Goal: Transaction & Acquisition: Obtain resource

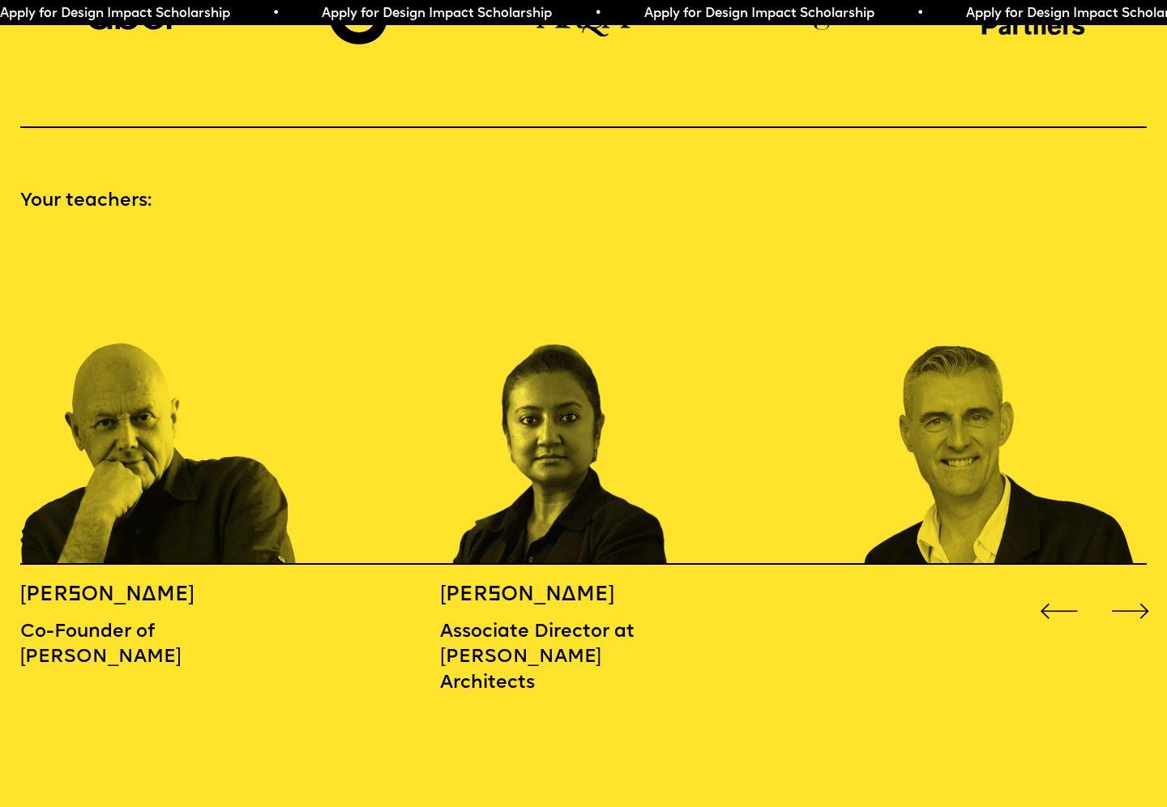
scroll to position [1729, 0]
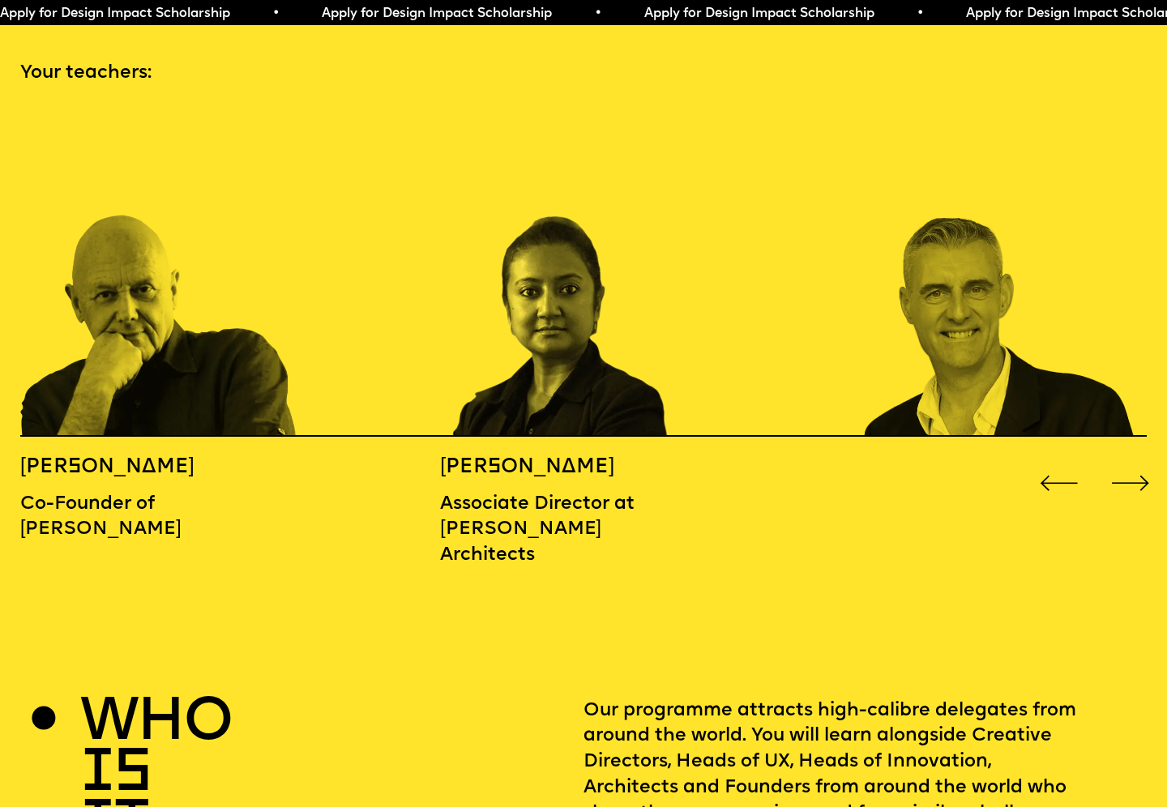
click at [1136, 460] on div "Next slide" at bounding box center [1130, 483] width 47 height 47
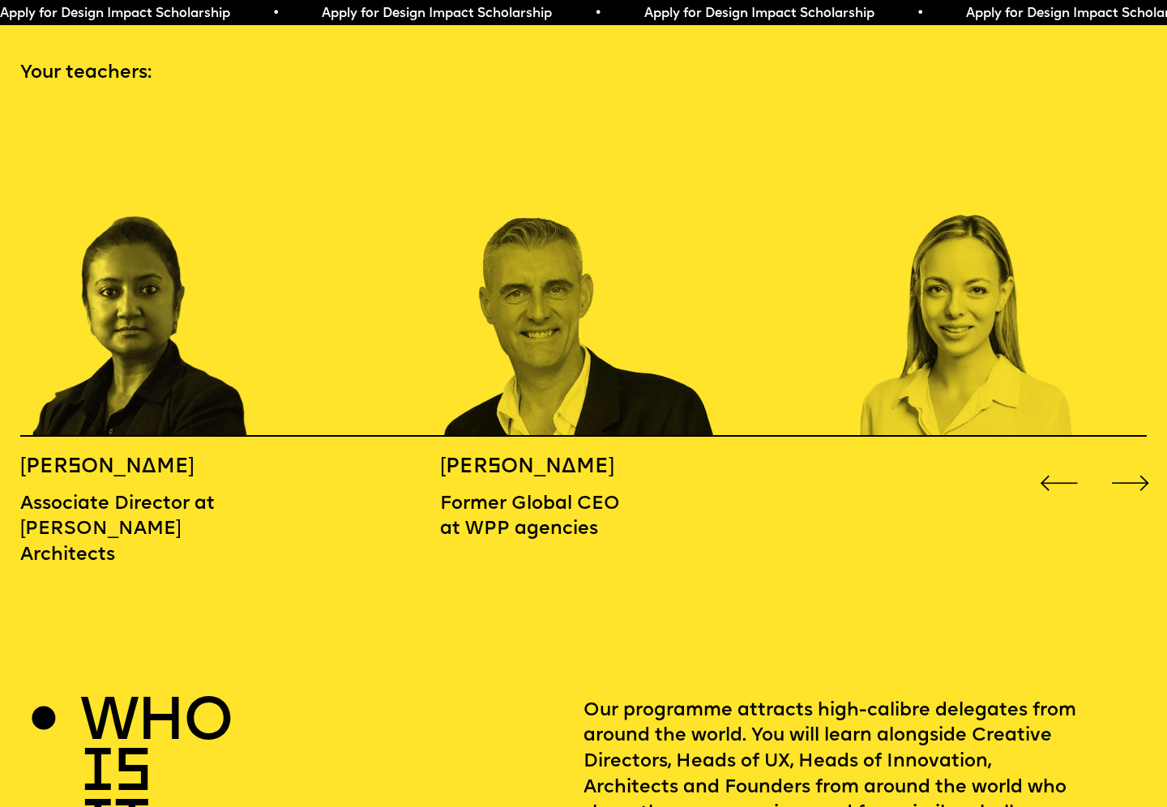
click at [1135, 460] on div "Next slide" at bounding box center [1130, 483] width 47 height 47
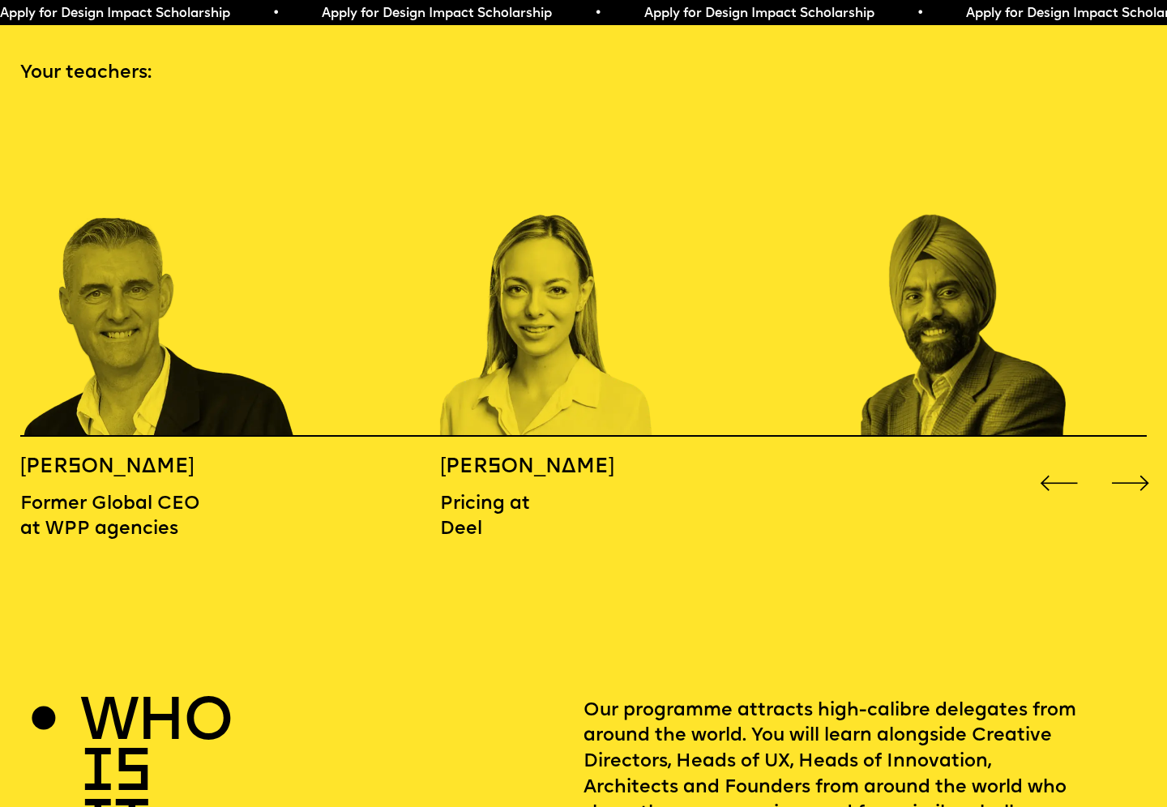
click at [1135, 460] on div "Next slide" at bounding box center [1130, 483] width 47 height 47
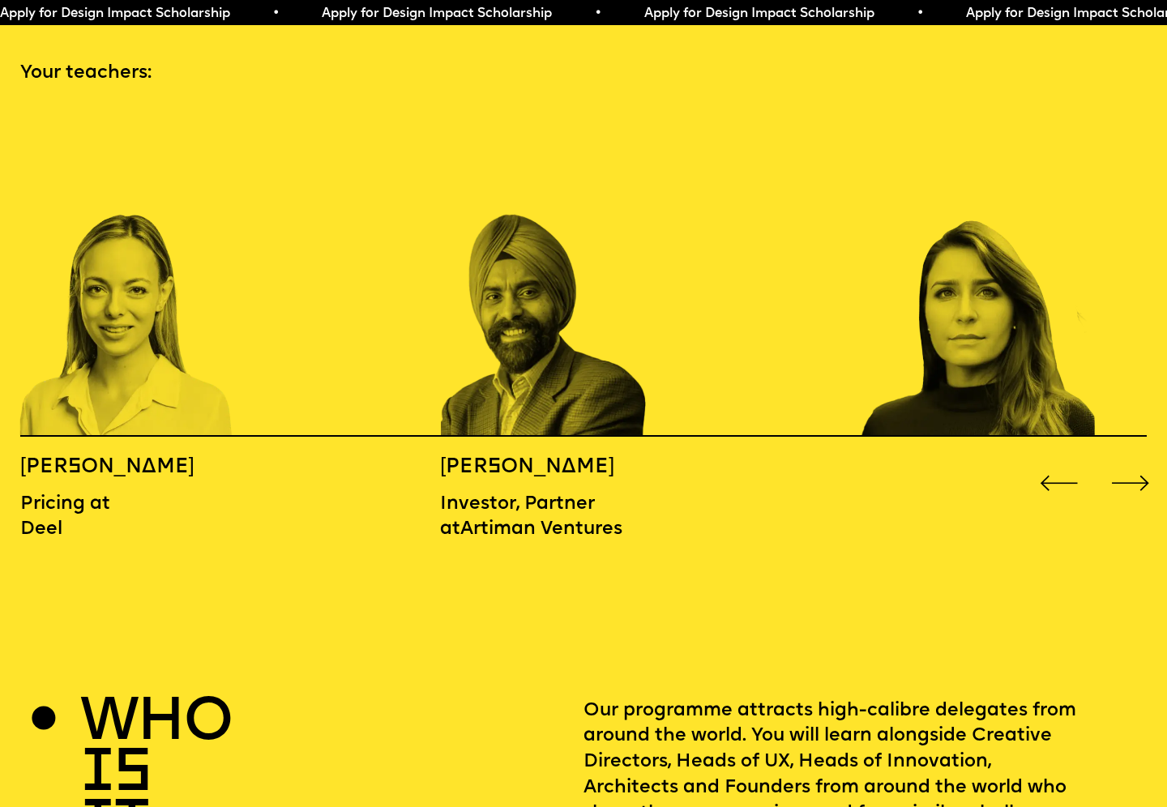
click at [1135, 460] on div "Next slide" at bounding box center [1130, 483] width 47 height 47
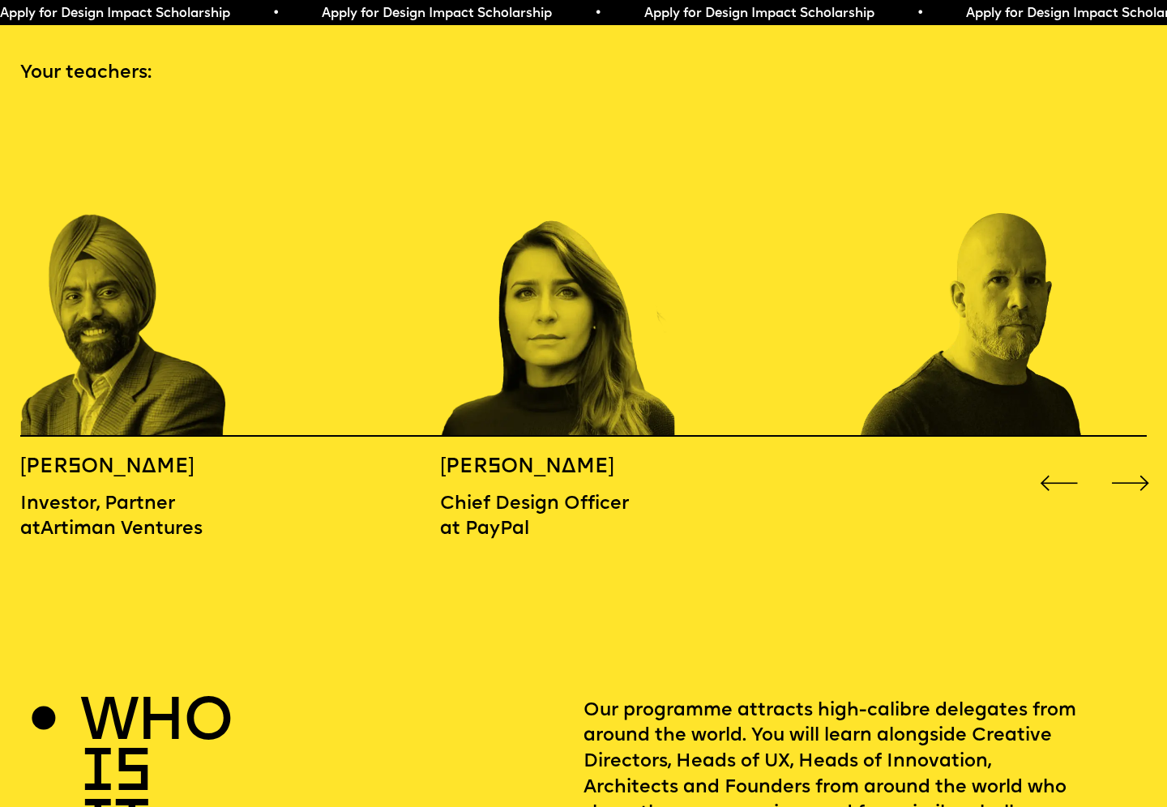
click at [1135, 460] on div "Next slide" at bounding box center [1130, 483] width 47 height 47
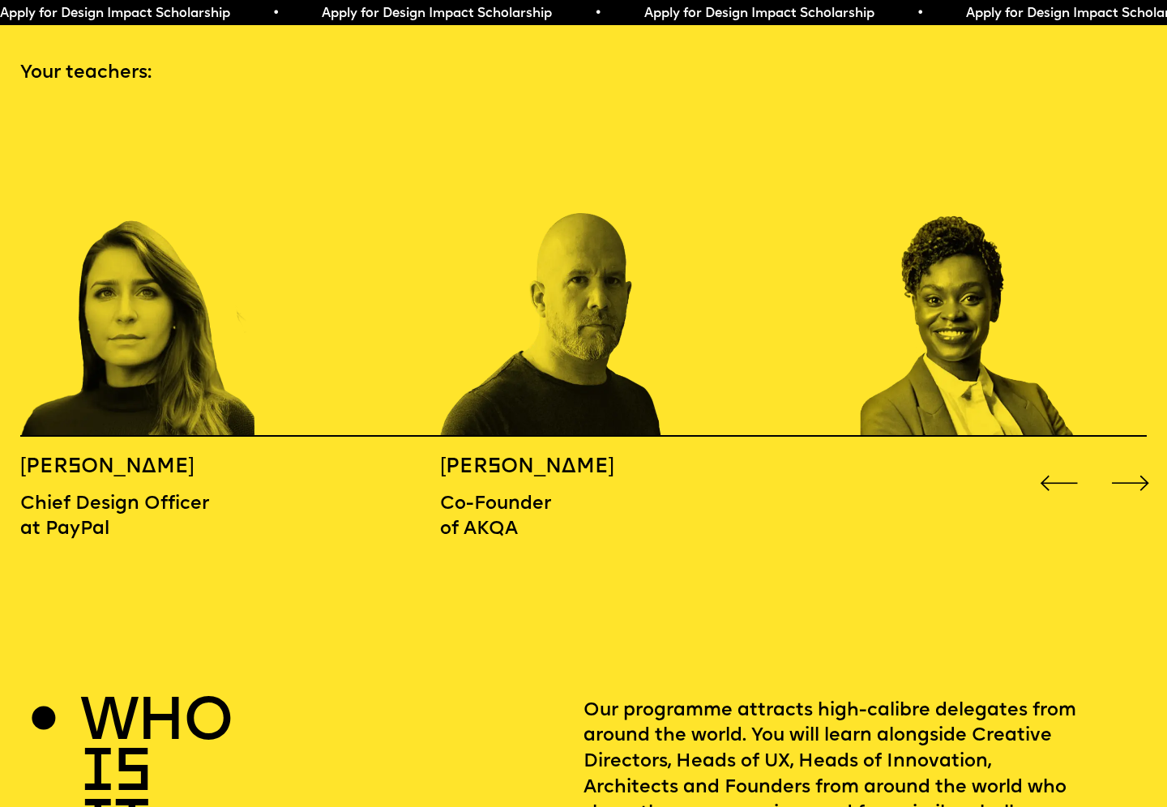
click at [1135, 460] on div "Next slide" at bounding box center [1130, 483] width 47 height 47
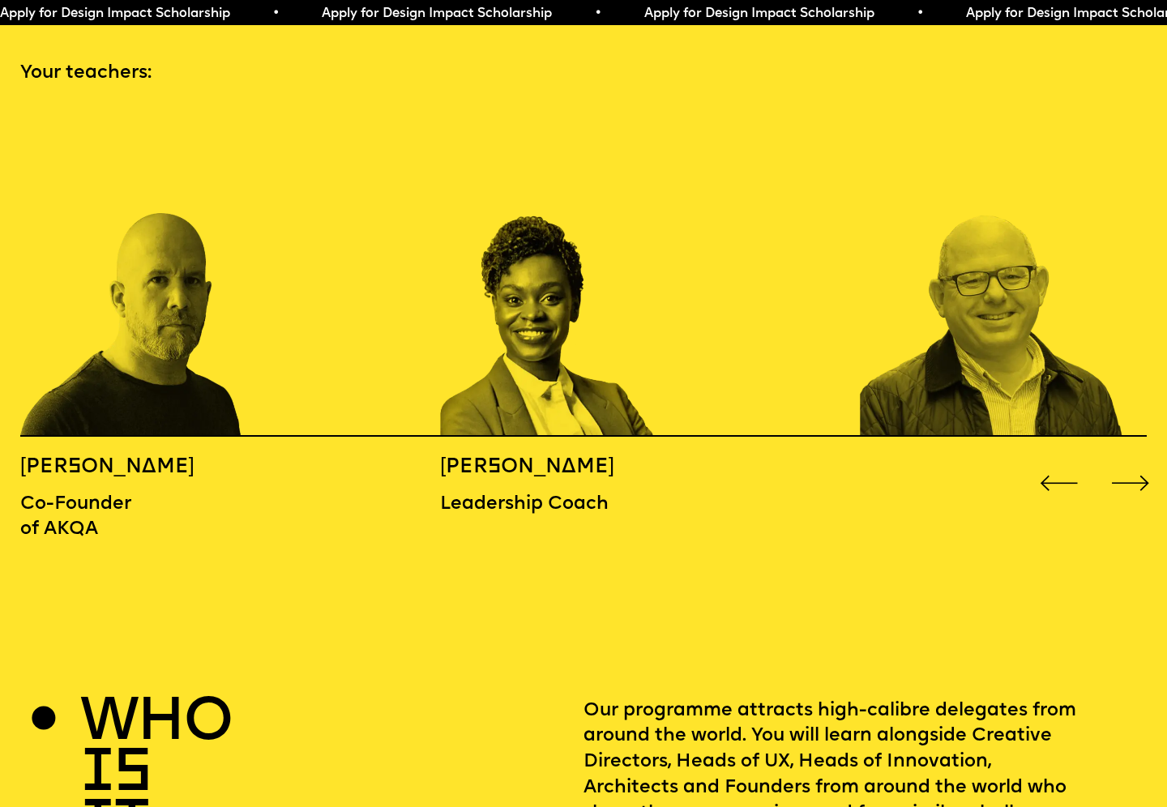
click at [1135, 460] on div "Next slide" at bounding box center [1130, 483] width 47 height 47
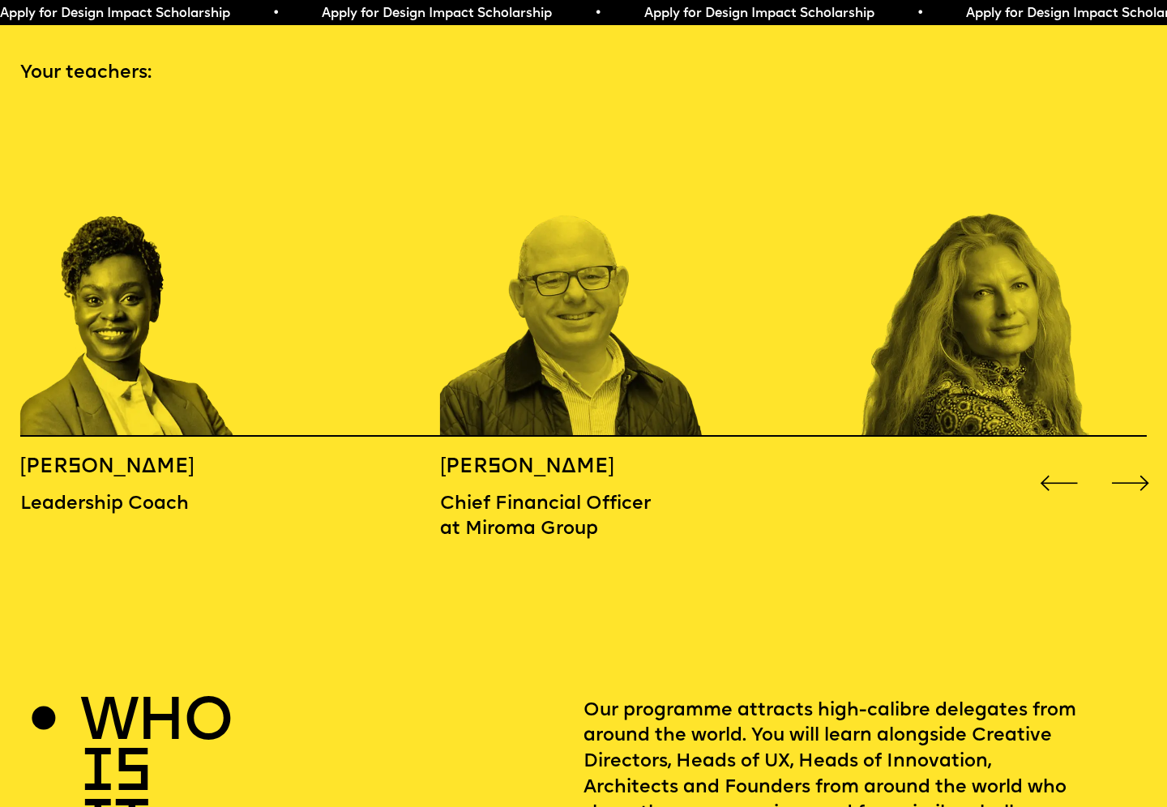
click at [1135, 460] on div "Next slide" at bounding box center [1130, 483] width 47 height 47
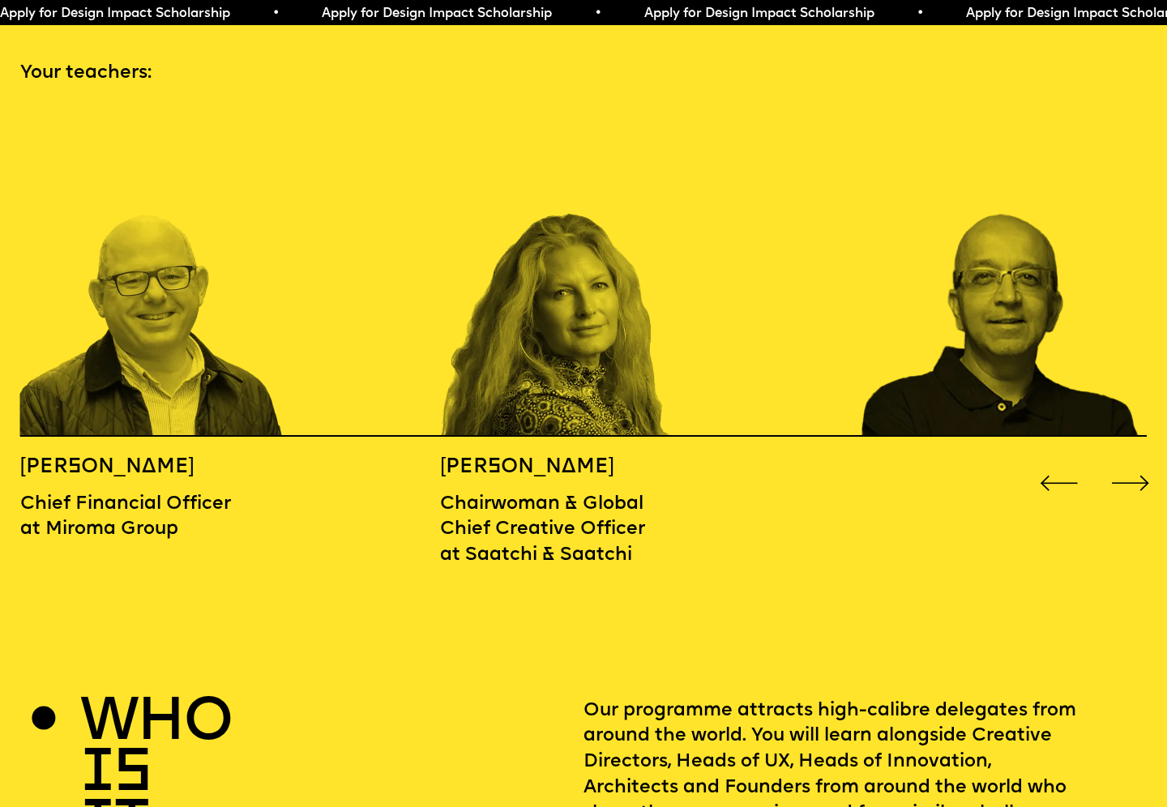
click at [1135, 460] on div "Next slide" at bounding box center [1130, 483] width 47 height 47
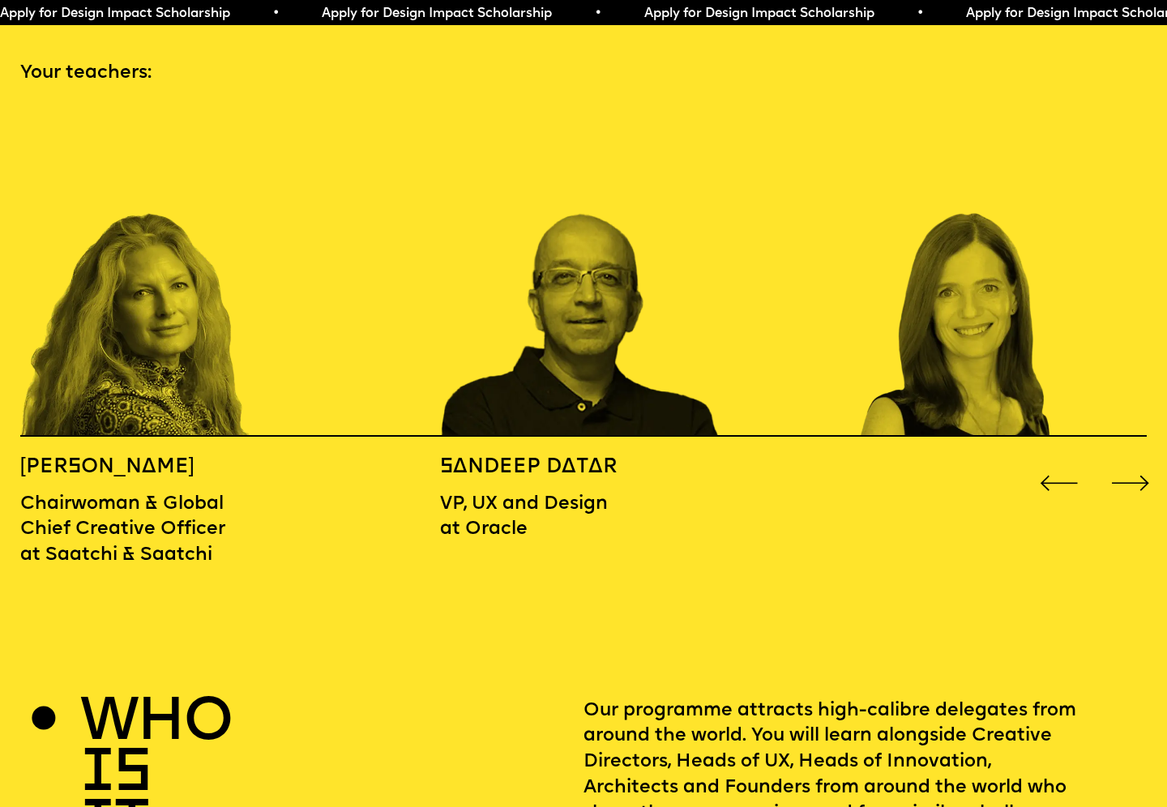
click at [1135, 460] on div "Next slide" at bounding box center [1130, 483] width 47 height 47
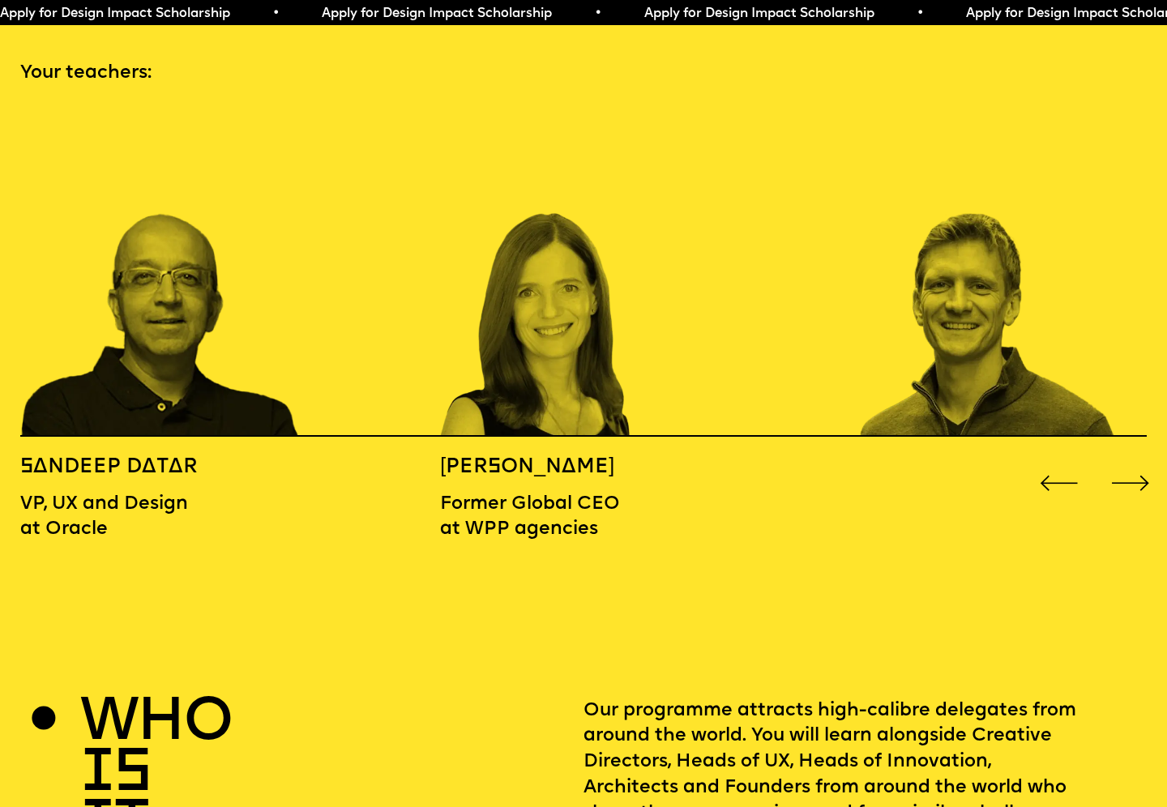
click at [1135, 460] on div "Next slide" at bounding box center [1130, 483] width 47 height 47
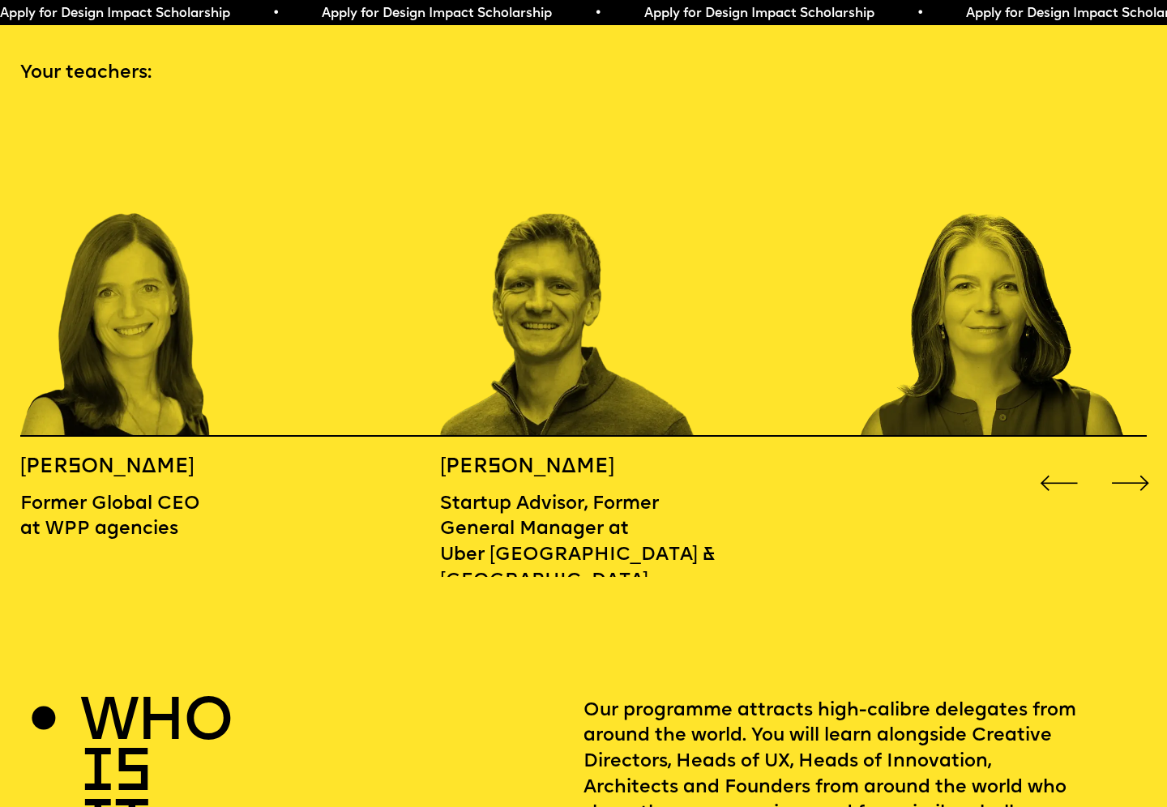
click at [1135, 460] on div "Next slide" at bounding box center [1130, 483] width 47 height 47
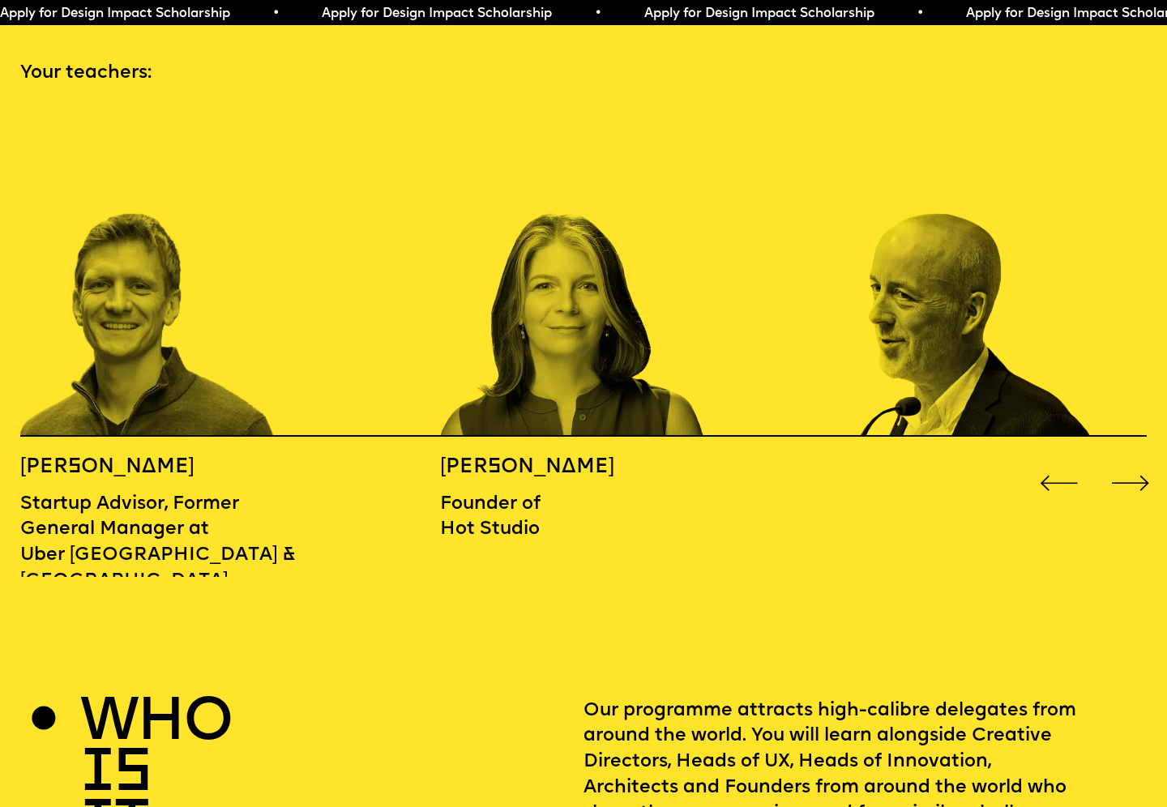
click at [1135, 460] on div "Next slide" at bounding box center [1130, 483] width 47 height 47
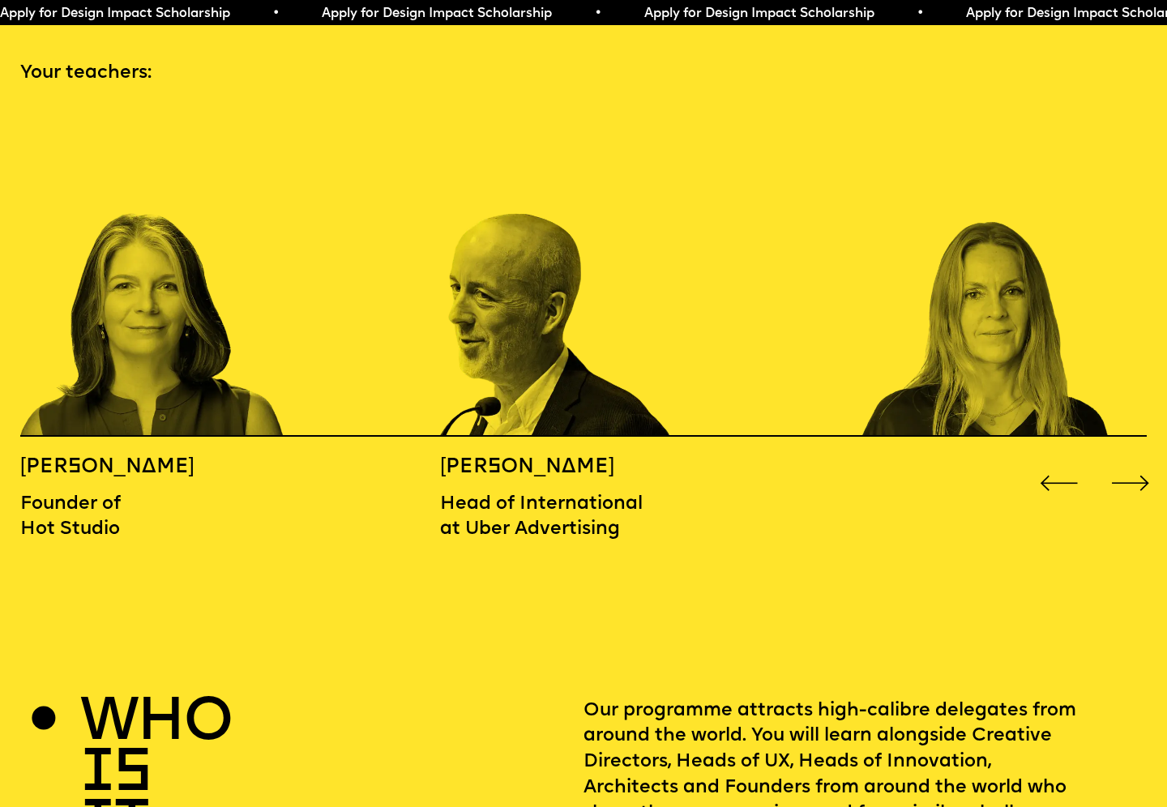
click at [1135, 460] on div "Next slide" at bounding box center [1130, 483] width 47 height 47
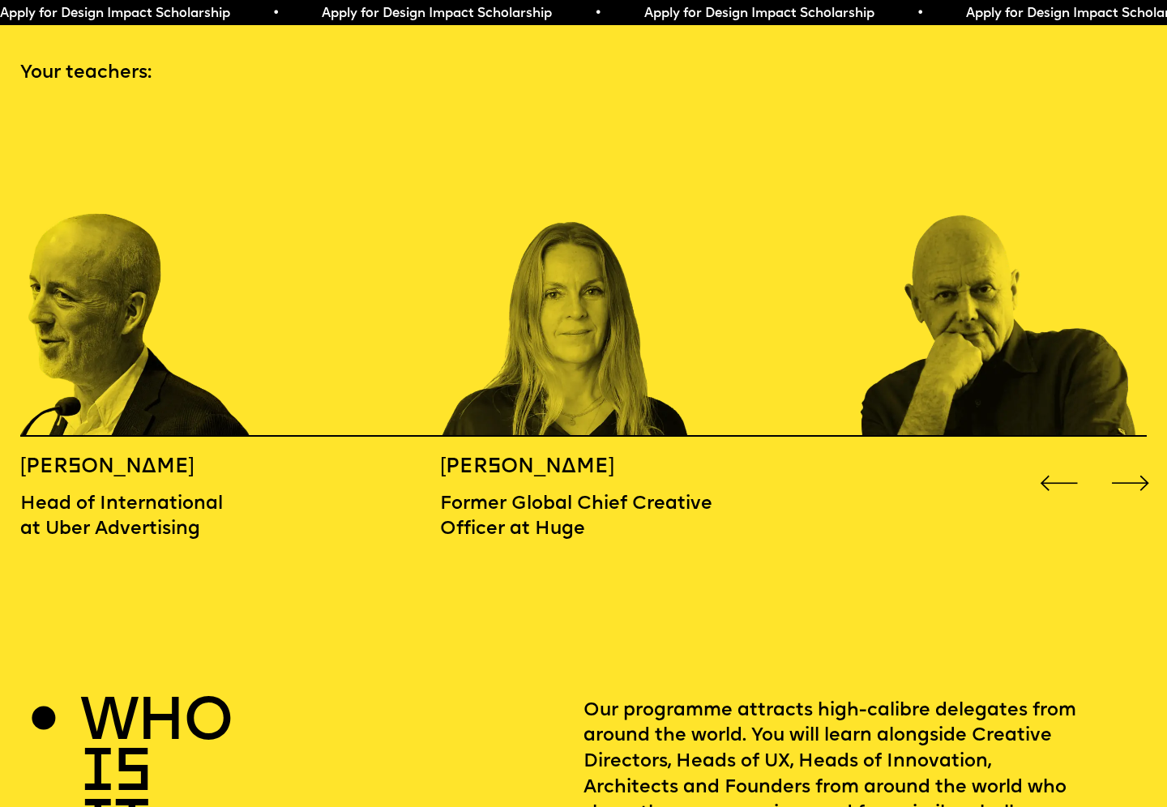
click at [1135, 460] on div "Next slide" at bounding box center [1130, 483] width 47 height 47
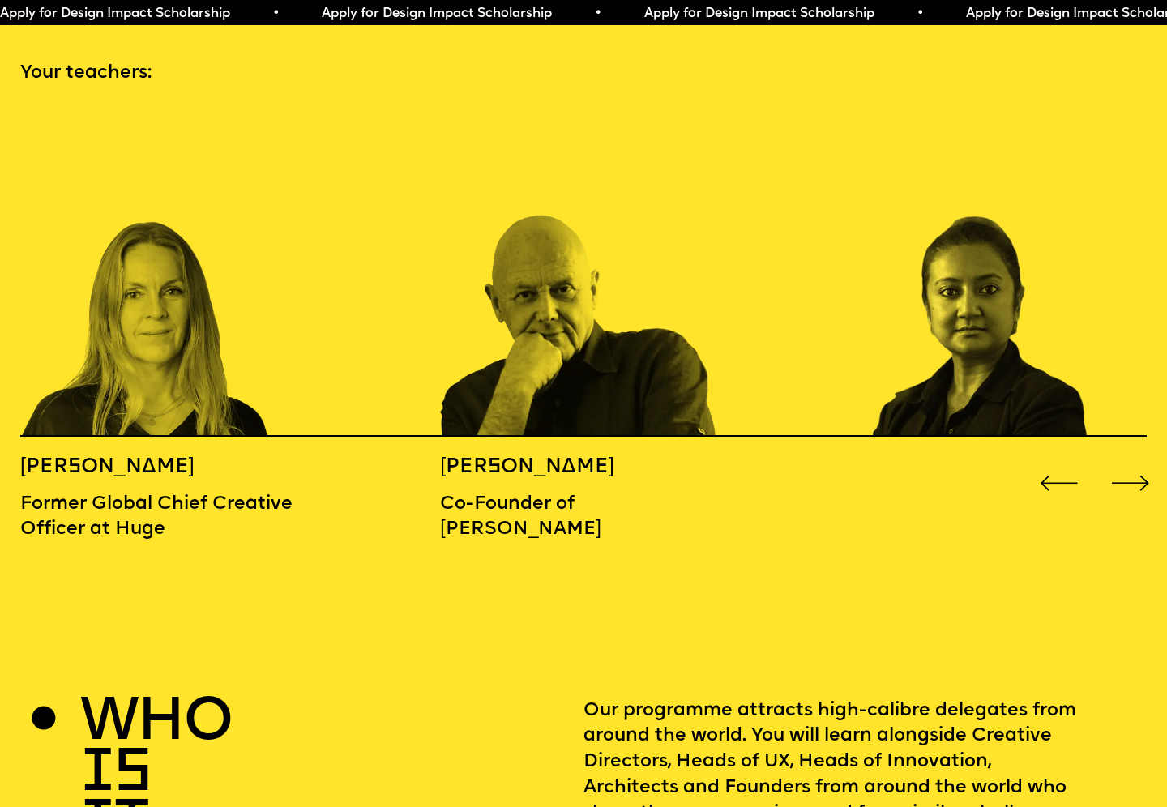
click at [1135, 460] on div "Next slide" at bounding box center [1130, 483] width 47 height 47
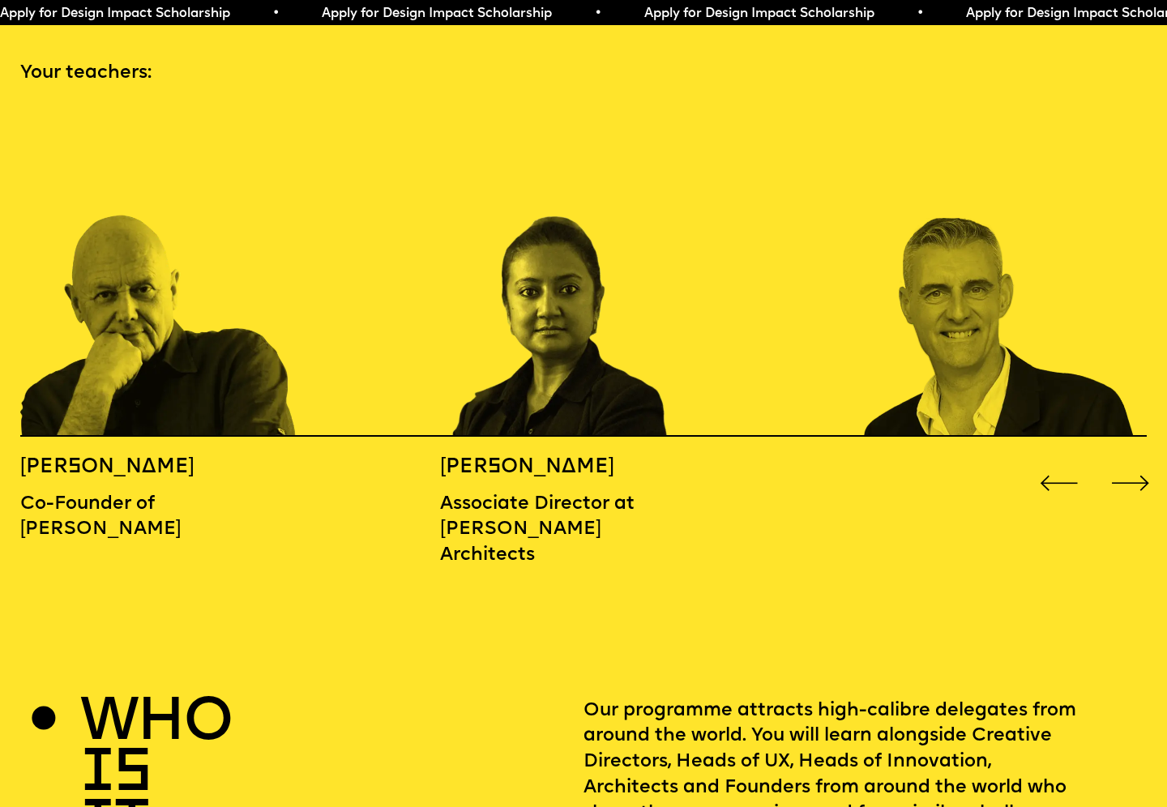
click at [1064, 460] on div "Previous slide" at bounding box center [1059, 483] width 47 height 47
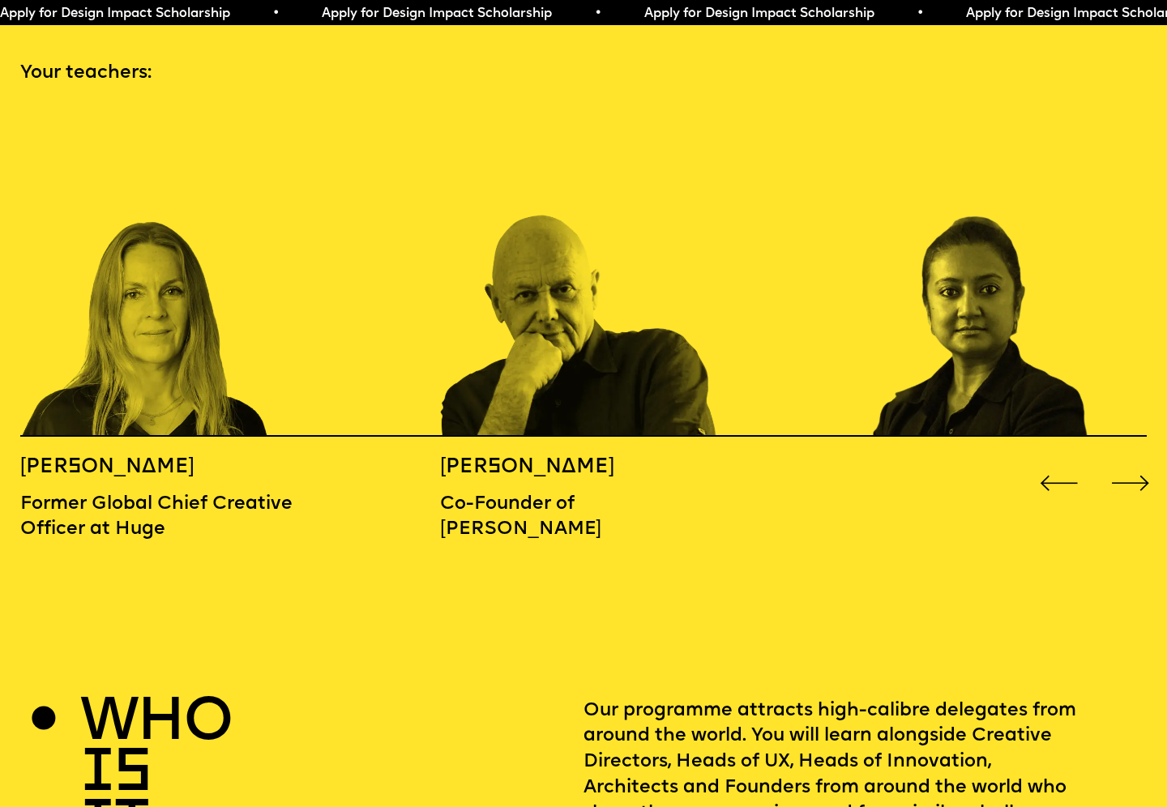
click at [1147, 460] on div "Next slide" at bounding box center [1130, 483] width 47 height 47
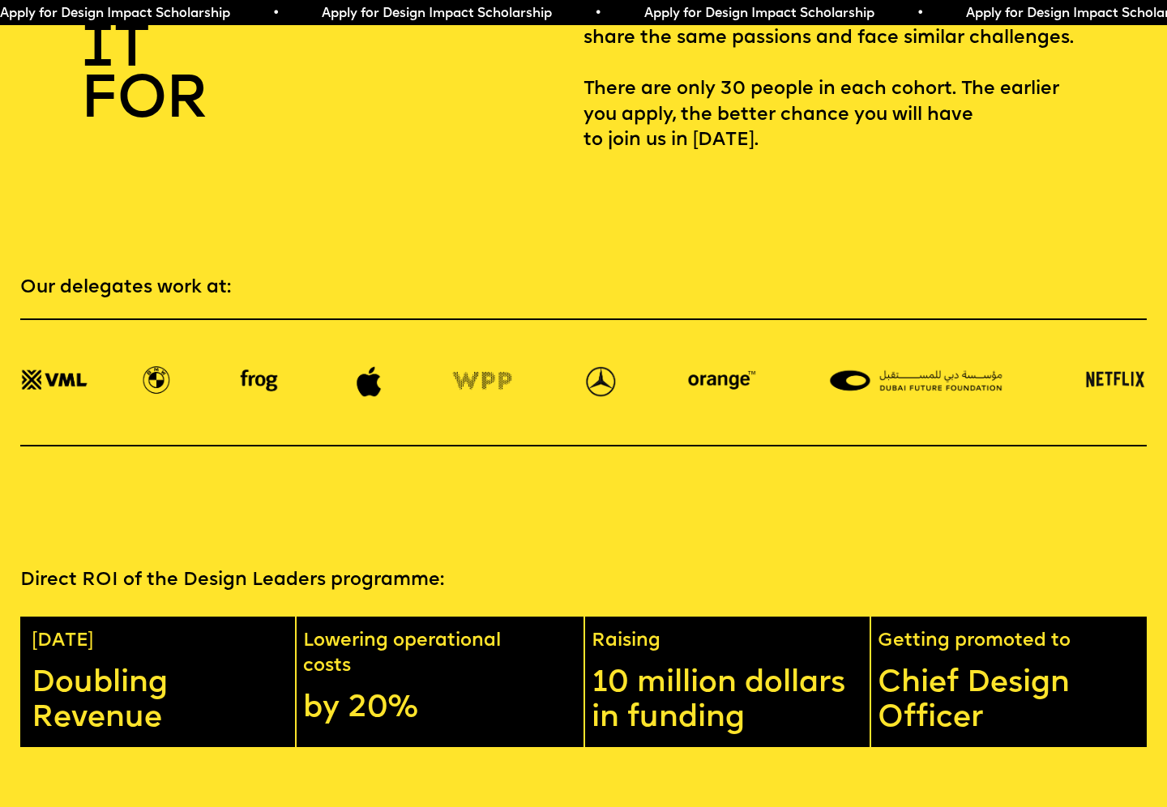
scroll to position [2527, 0]
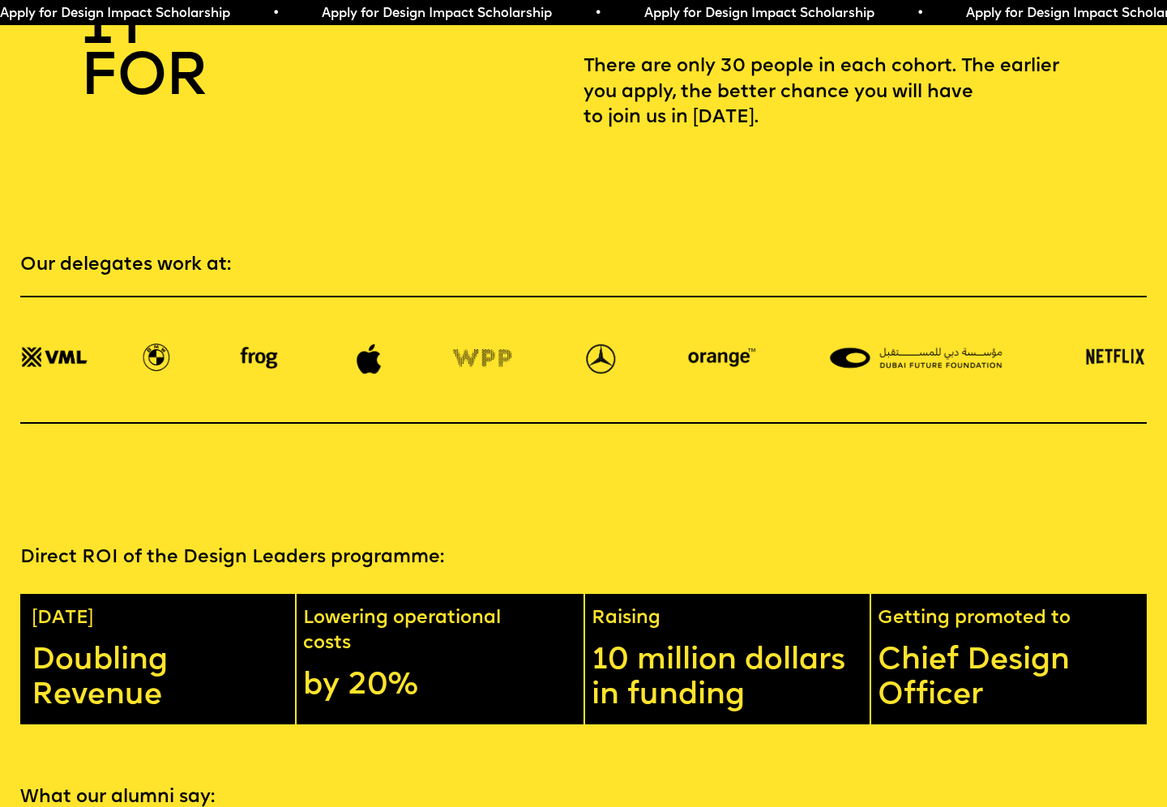
click at [125, 253] on p "Our delegates work at:" at bounding box center [583, 266] width 1127 height 26
drag, startPoint x: 19, startPoint y: 235, endPoint x: 236, endPoint y: 234, distance: 216.4
click at [236, 253] on p "Our delegates work at:" at bounding box center [583, 266] width 1127 height 26
click at [280, 253] on p "Our delegates work at:" at bounding box center [583, 266] width 1127 height 26
click at [298, 253] on p "Our delegates work at:" at bounding box center [583, 266] width 1127 height 26
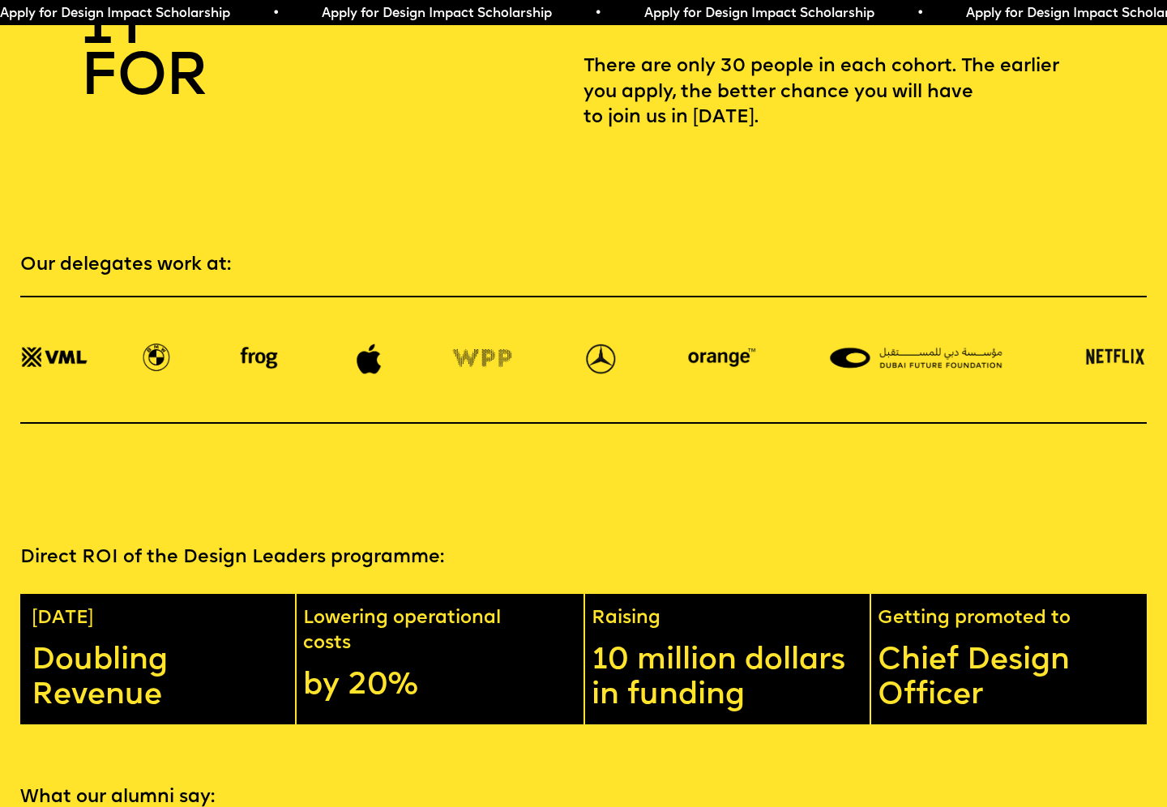
click at [32, 344] on img at bounding box center [55, 360] width 70 height 32
click at [116, 338] on div at bounding box center [583, 360] width 1127 height 128
click at [162, 344] on img at bounding box center [156, 360] width 39 height 32
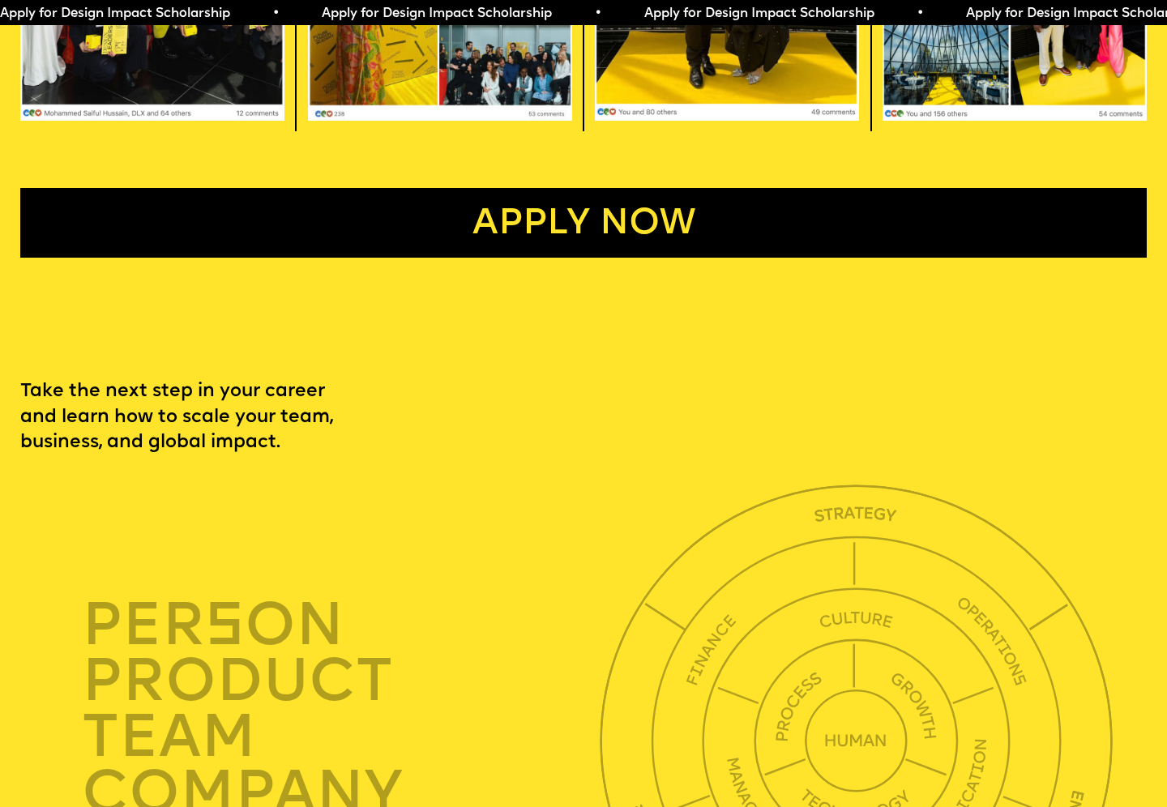
scroll to position [3691, 0]
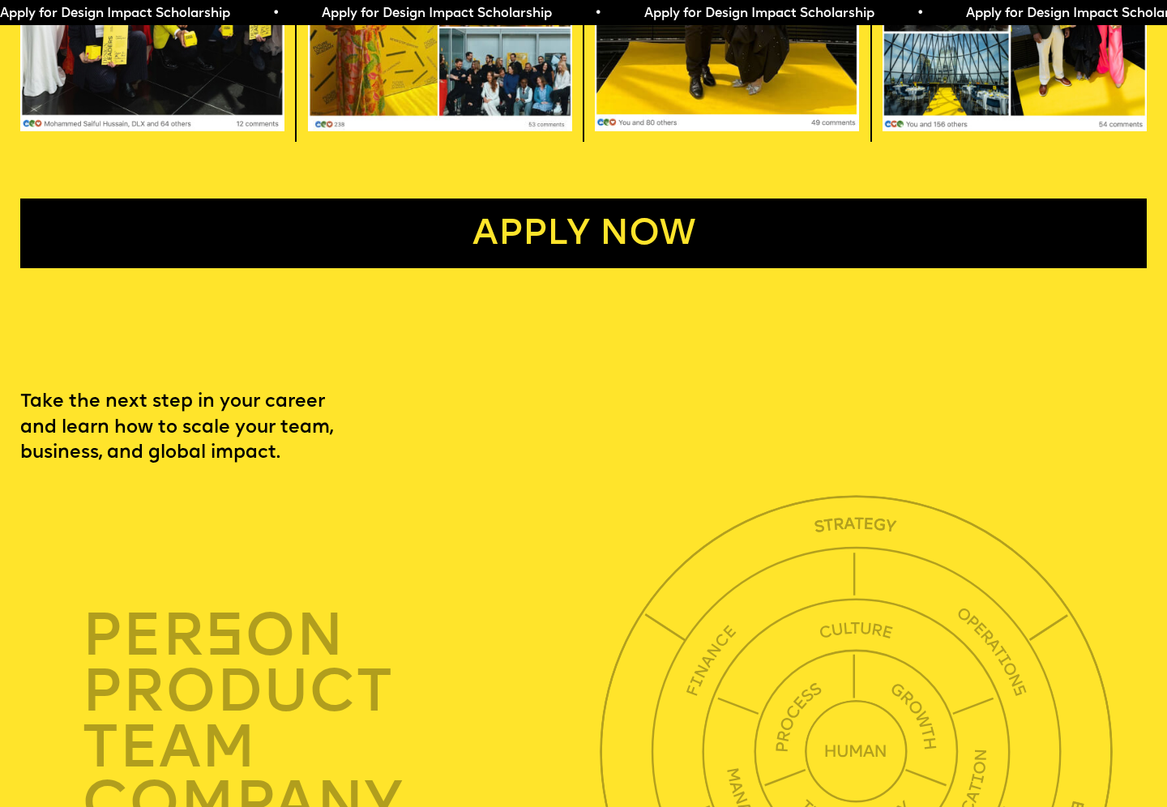
click at [606, 203] on link "Apply now" at bounding box center [583, 234] width 1127 height 70
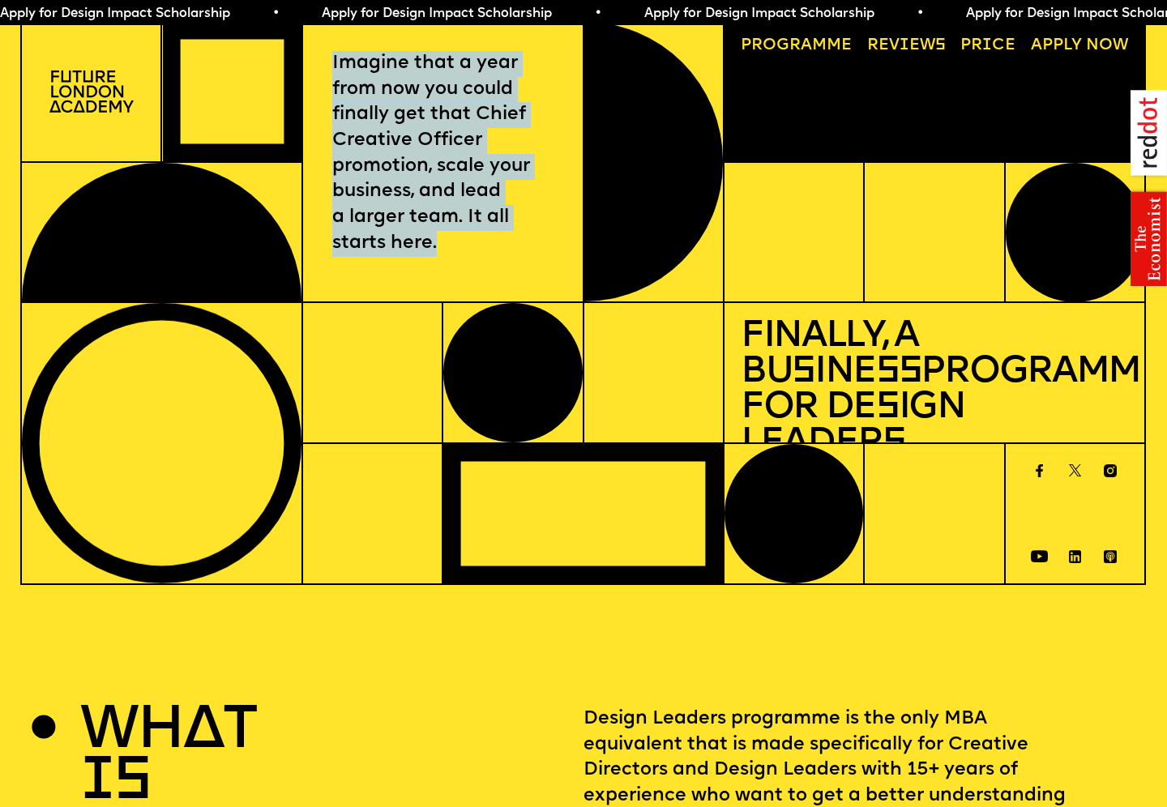
drag, startPoint x: 332, startPoint y: 58, endPoint x: 502, endPoint y: 250, distance: 256.1
click at [502, 250] on p "Imagine that a year from now you could finally get that Chief Creative Officer …" at bounding box center [442, 154] width 221 height 206
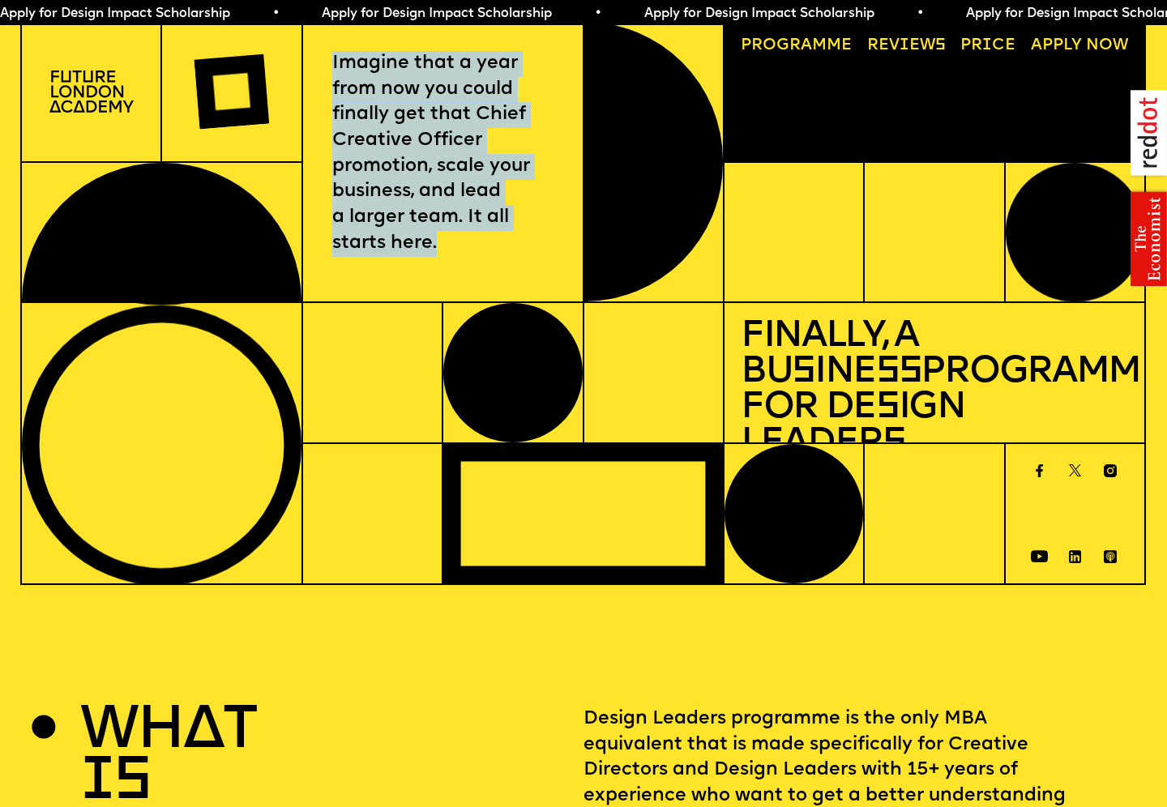
click at [502, 225] on p "Imagine that a year from now you could finally get that Chief Creative Officer …" at bounding box center [442, 154] width 221 height 206
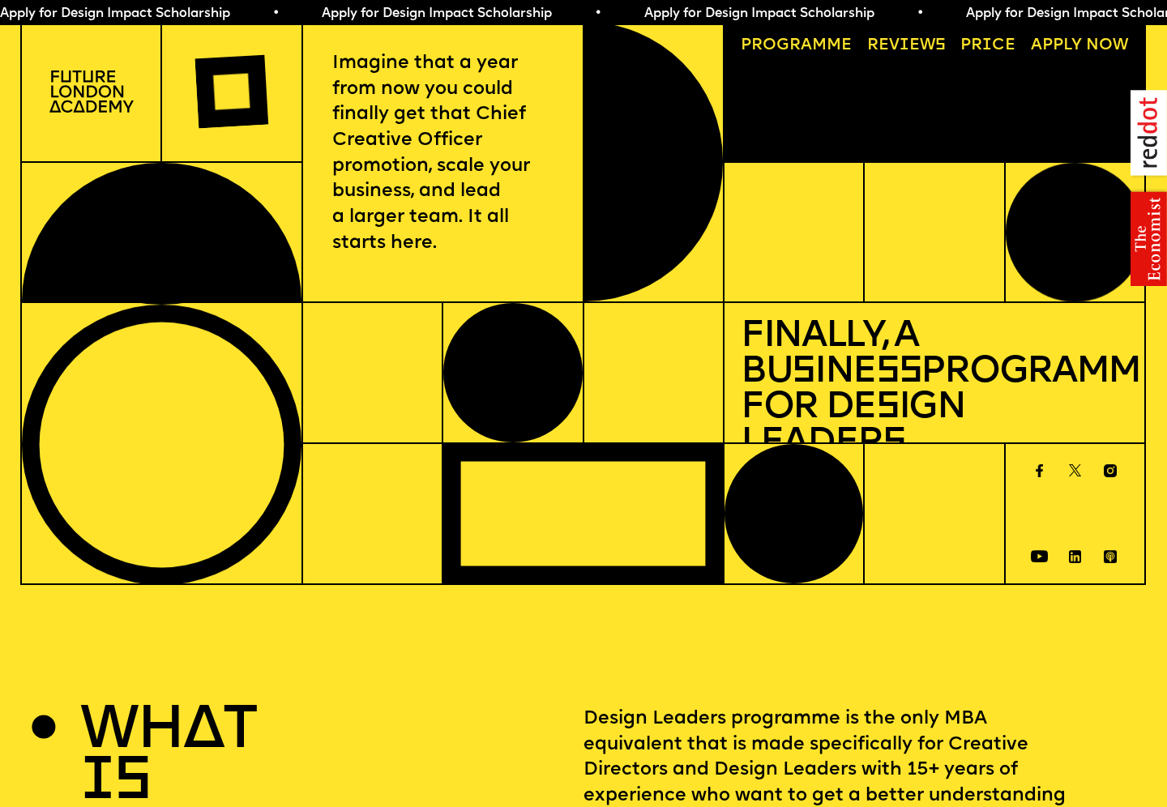
click at [765, 6] on div "Apply for Design Impact Scholarship • Apply for Design Impact Scholarship • App…" at bounding box center [663, 12] width 1611 height 19
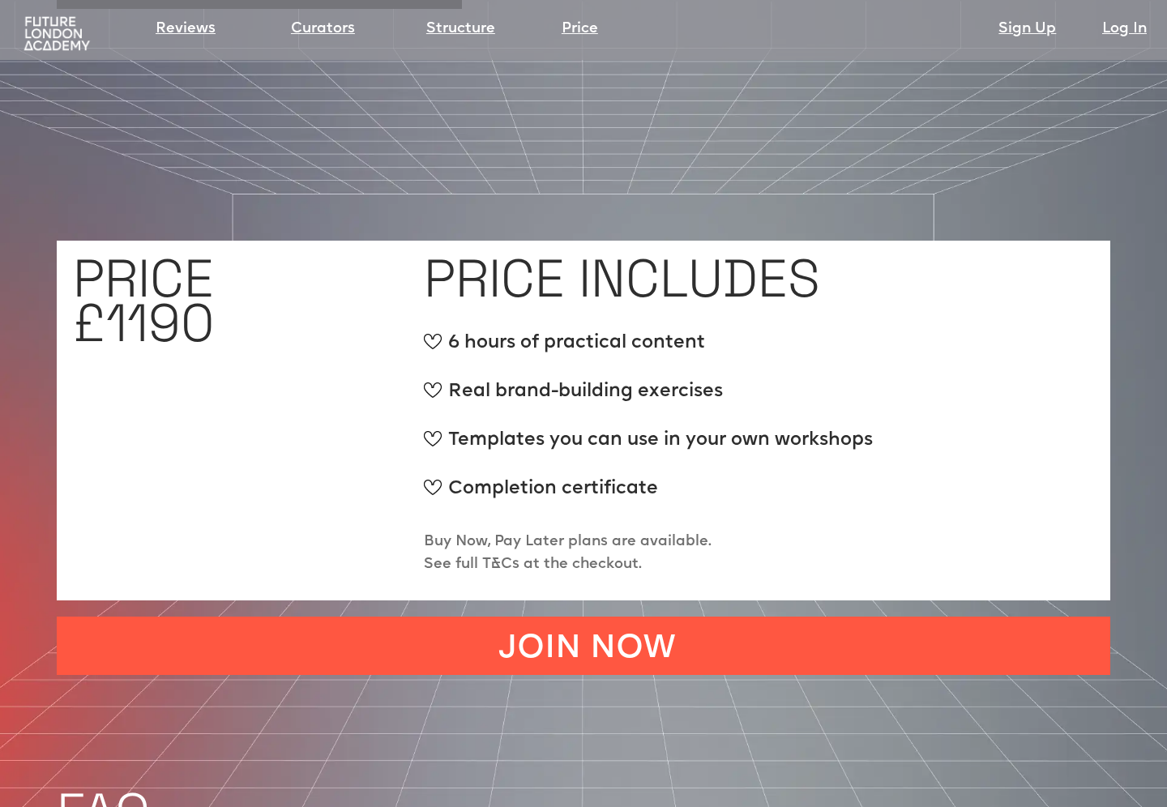
scroll to position [6117, 0]
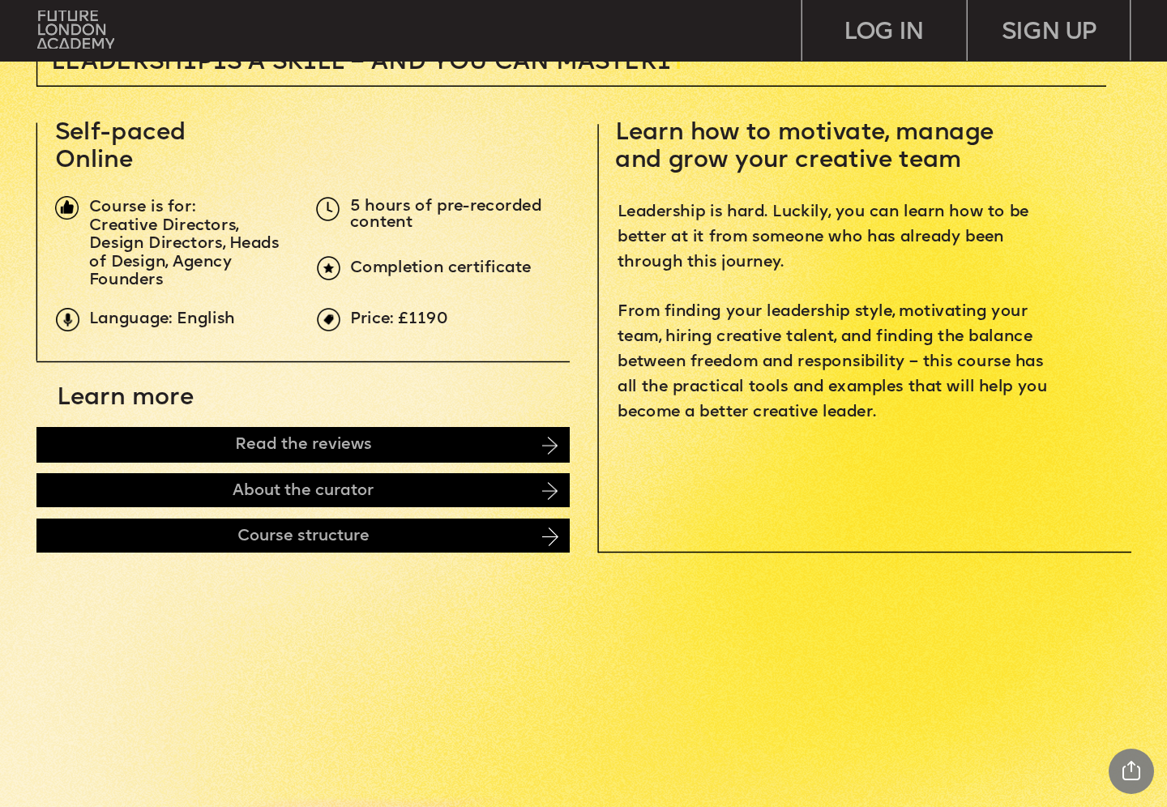
scroll to position [555, 0]
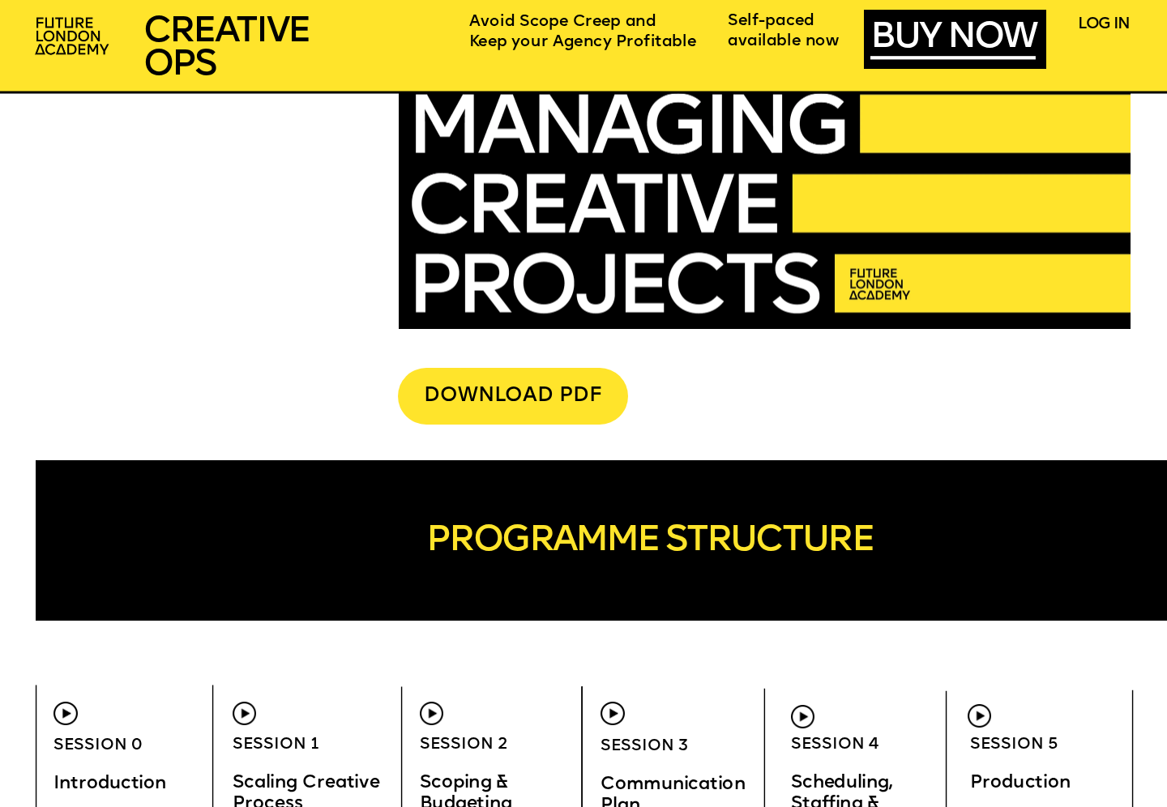
scroll to position [4122, 0]
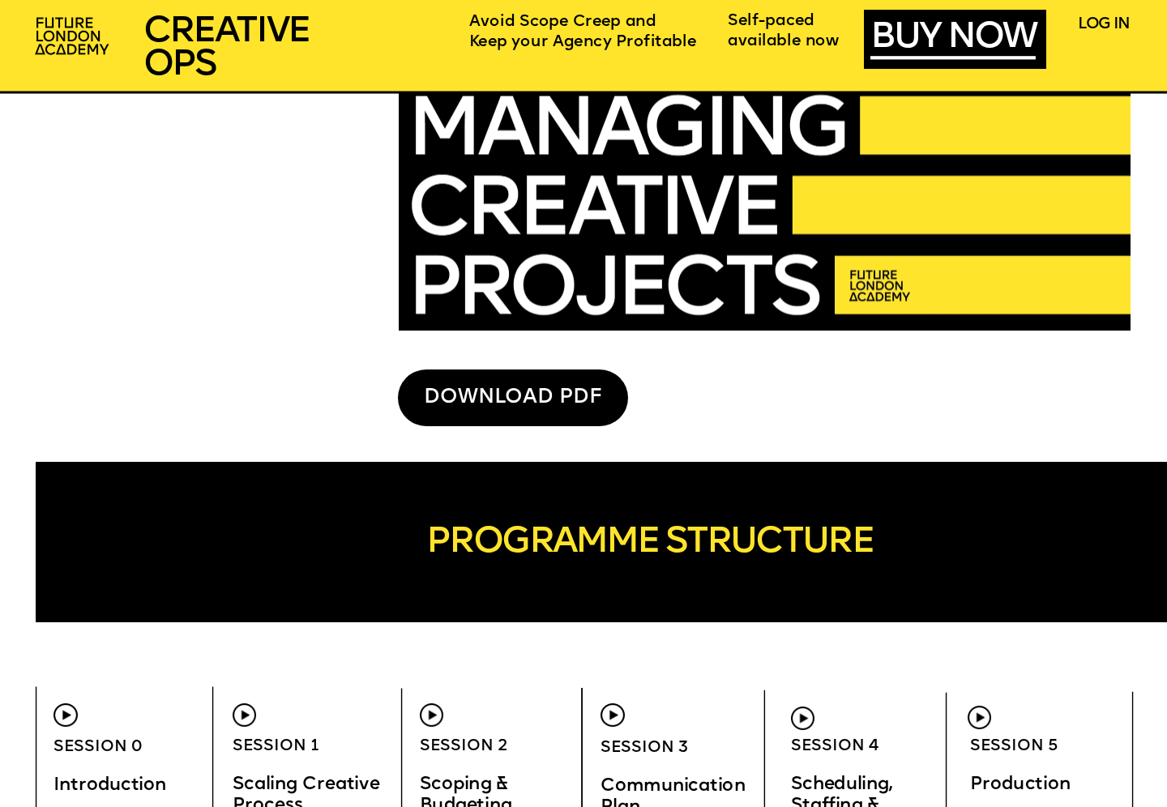
click at [611, 382] on div "DOWNLOAD PDF" at bounding box center [513, 398] width 230 height 57
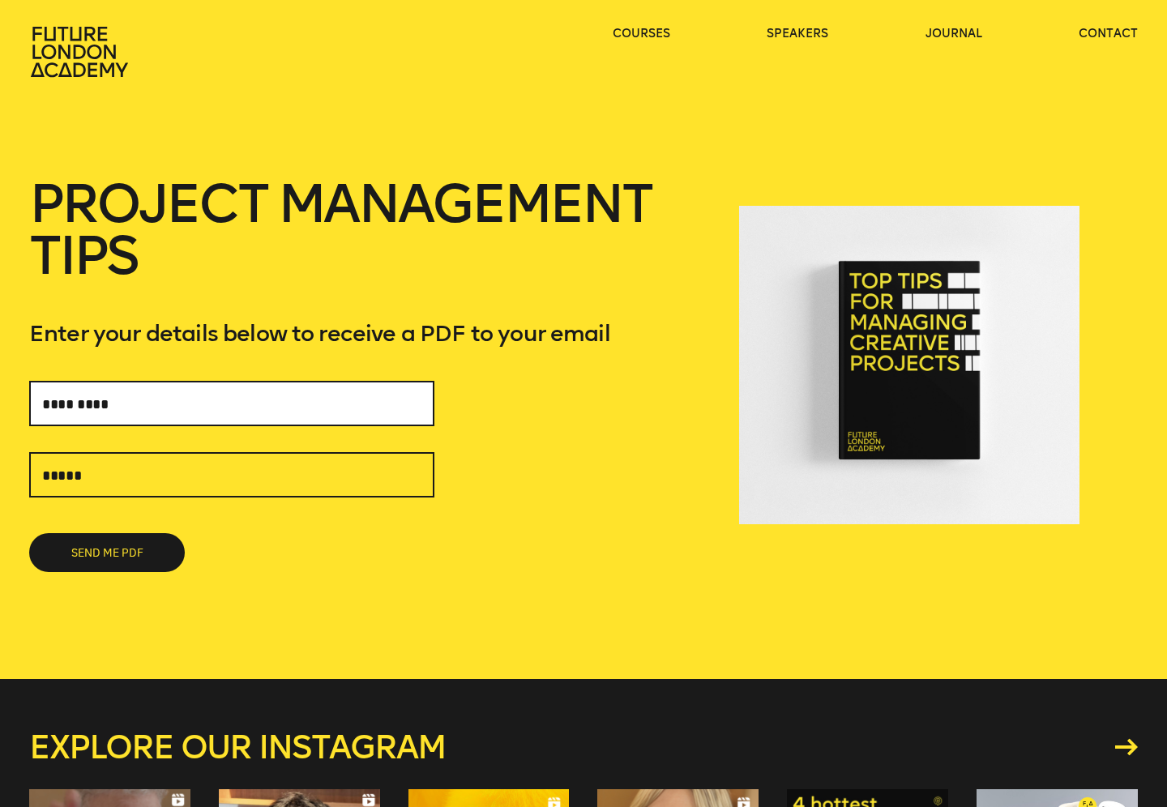
click at [238, 402] on input "text" at bounding box center [231, 403] width 405 height 45
type input "**********"
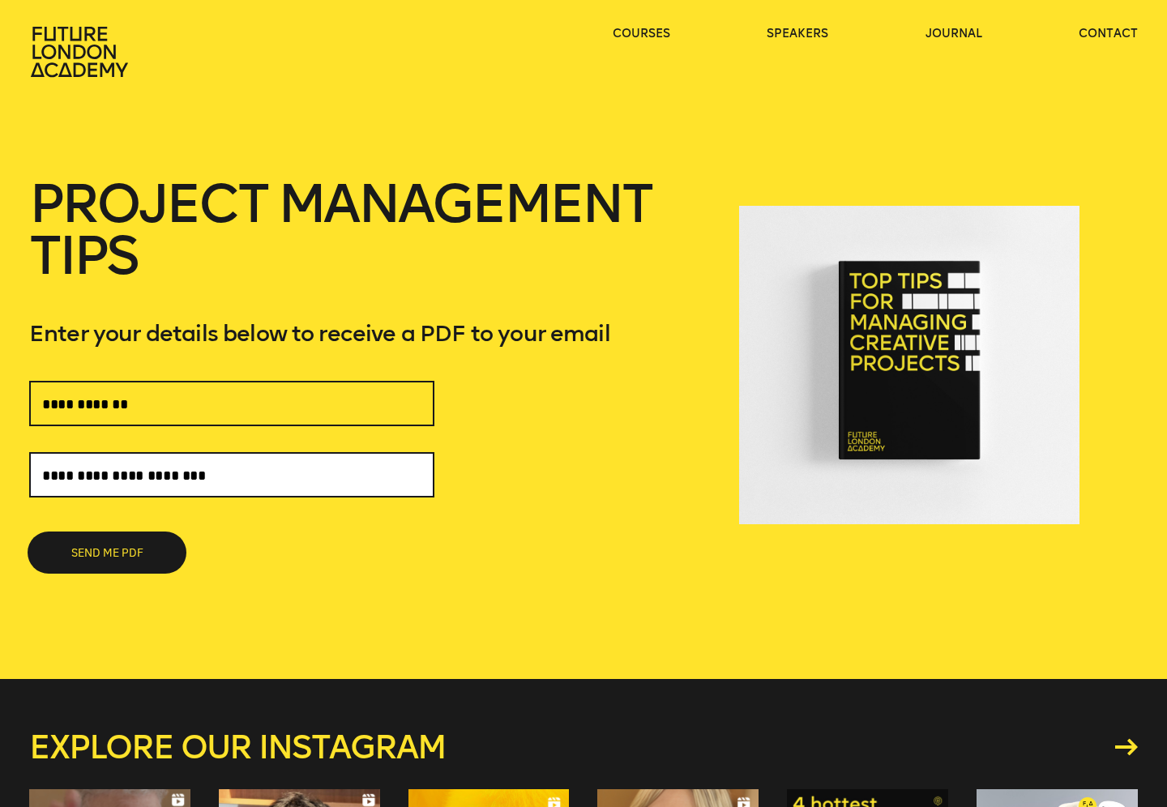
type input "**********"
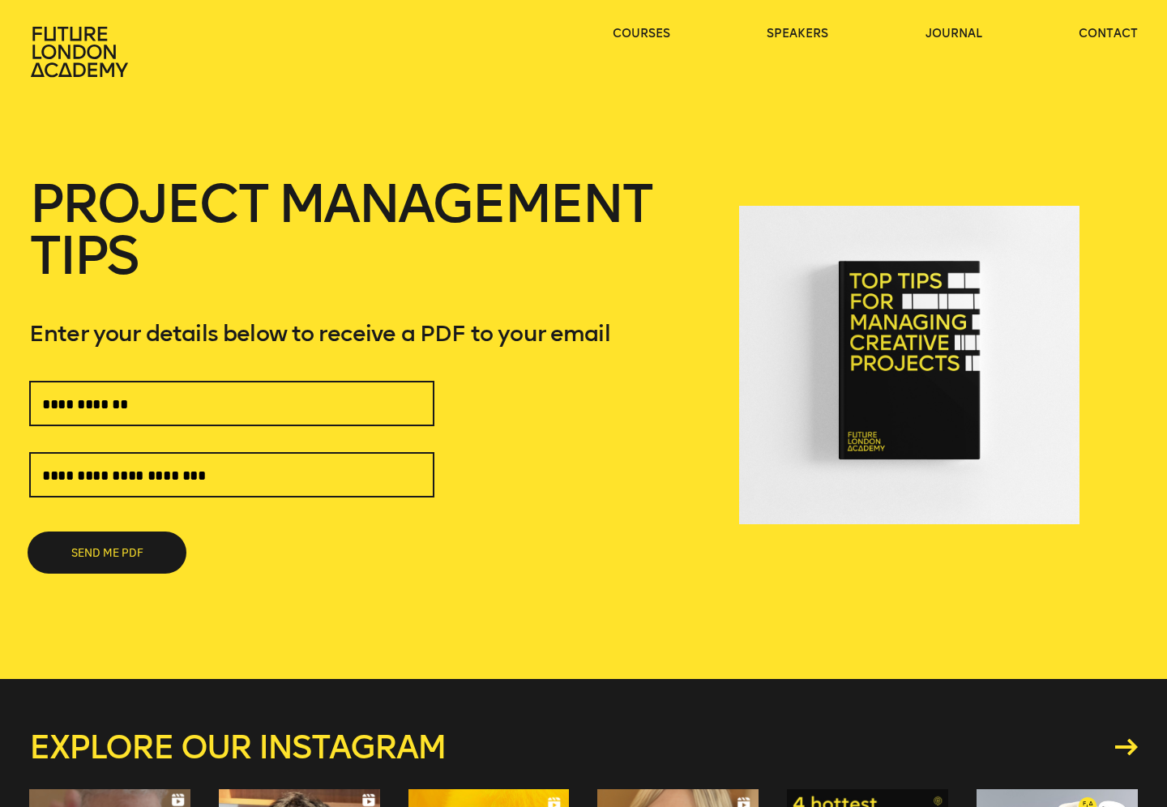
click at [130, 552] on button "SEND ME PDF" at bounding box center [107, 552] width 156 height 39
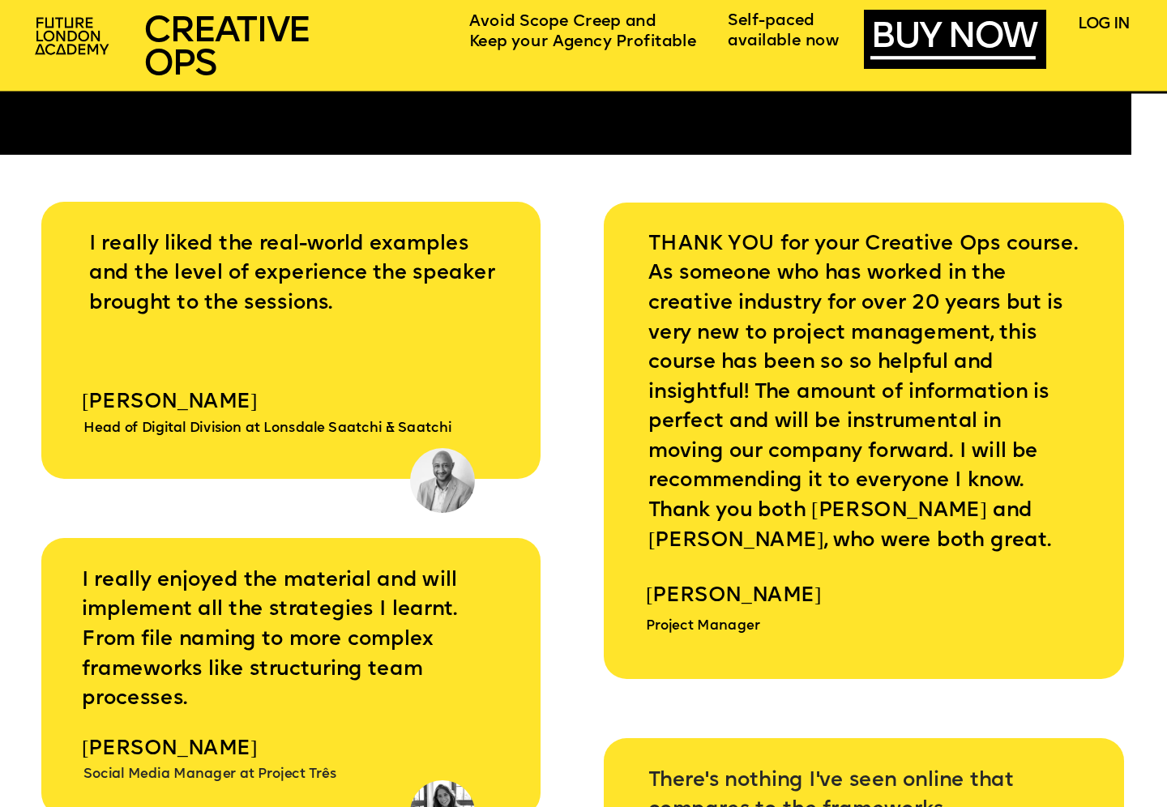
scroll to position [6103, 0]
